Goal: Task Accomplishment & Management: Use online tool/utility

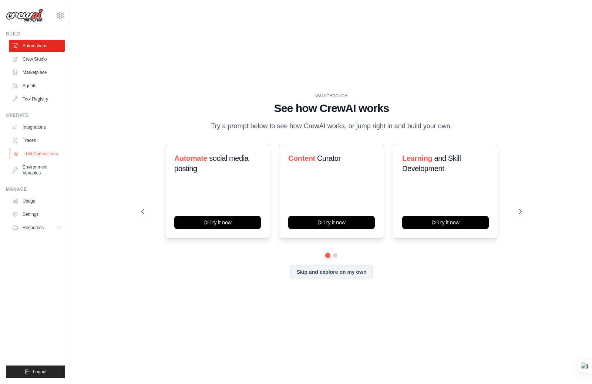
click at [45, 155] on link "LLM Connections" at bounding box center [38, 154] width 56 height 12
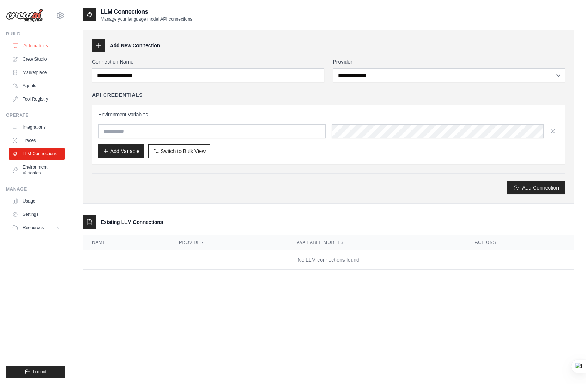
click at [41, 42] on link "Automations" at bounding box center [38, 46] width 56 height 12
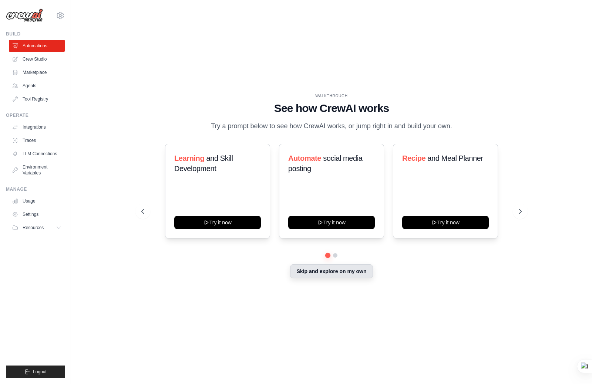
click at [342, 274] on button "Skip and explore on my own" at bounding box center [331, 271] width 82 height 14
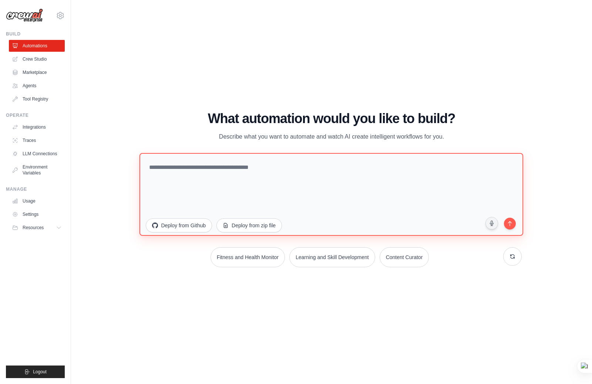
click at [287, 191] on textarea at bounding box center [330, 194] width 383 height 83
type textarea "*"
type textarea "*******"
click at [43, 130] on link "Integrations" at bounding box center [38, 127] width 56 height 12
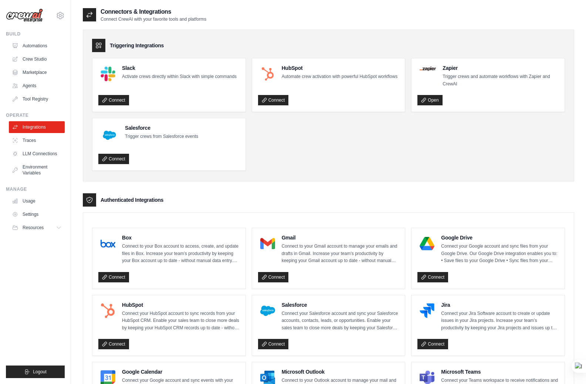
click at [44, 101] on link "Tool Registry" at bounding box center [37, 99] width 56 height 12
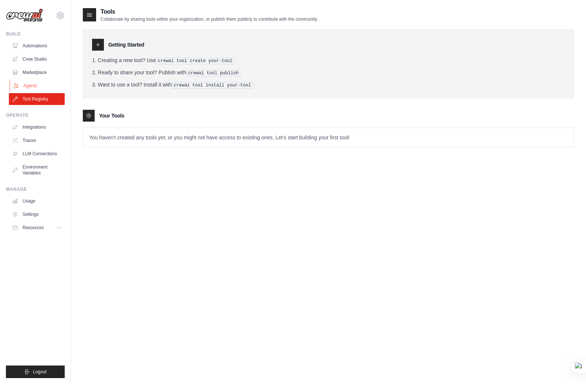
click at [41, 89] on link "Agents" at bounding box center [38, 86] width 56 height 12
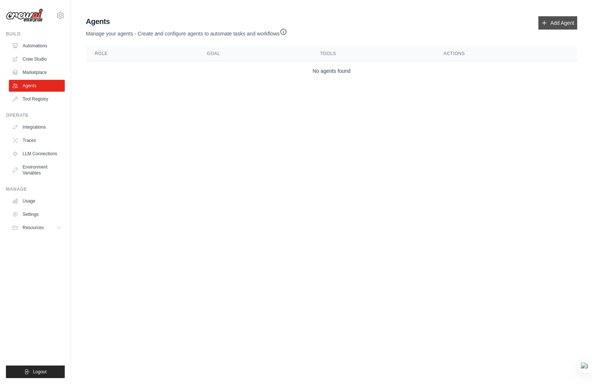
click at [545, 18] on link "Add Agent" at bounding box center [557, 22] width 39 height 13
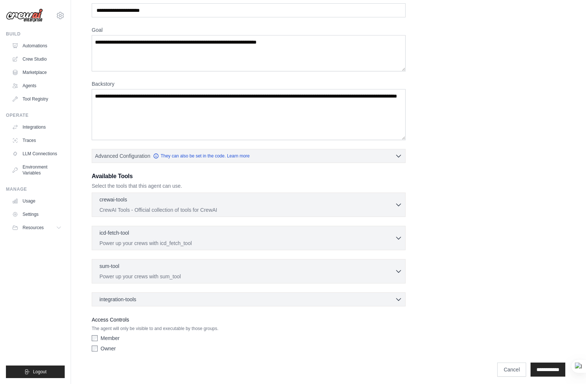
scroll to position [46, 0]
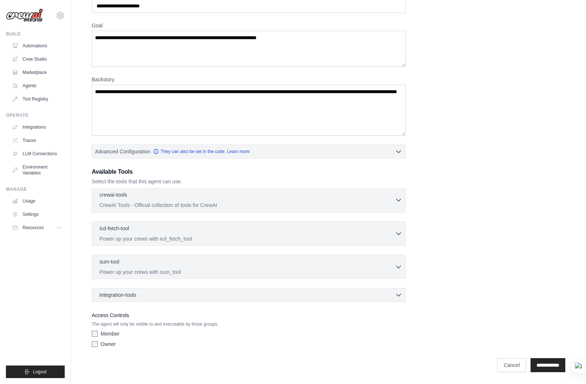
click at [196, 197] on div "crewai-tools 0 selected" at bounding box center [246, 195] width 295 height 9
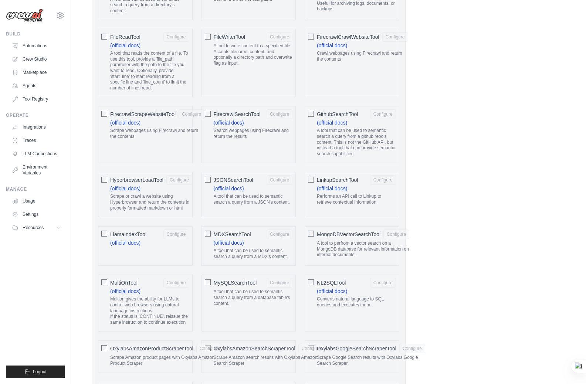
scroll to position [526, 0]
